Goal: Navigation & Orientation: Find specific page/section

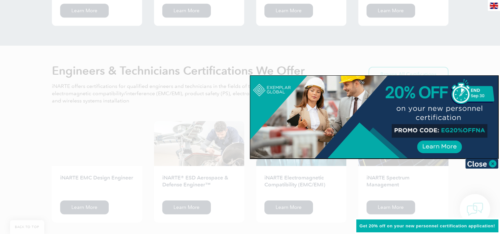
scroll to position [827, 0]
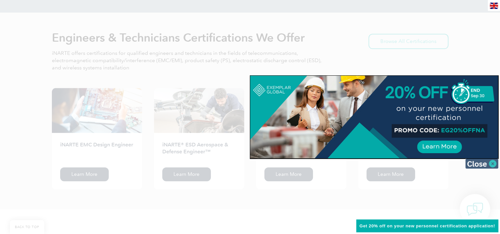
click at [493, 163] on img at bounding box center [482, 164] width 33 height 10
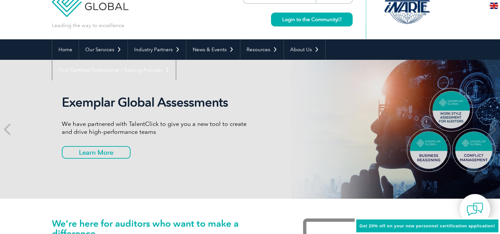
scroll to position [0, 0]
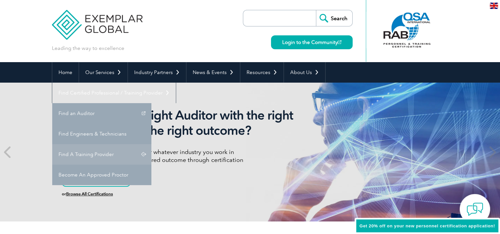
click at [151, 144] on link "Find A Training Provider" at bounding box center [101, 154] width 99 height 20
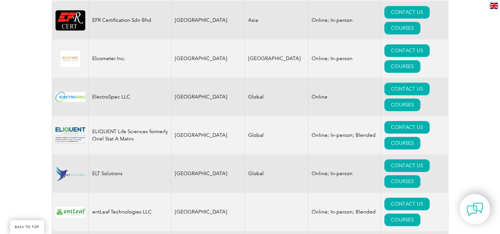
scroll to position [3207, 0]
